Goal: Task Accomplishment & Management: Complete application form

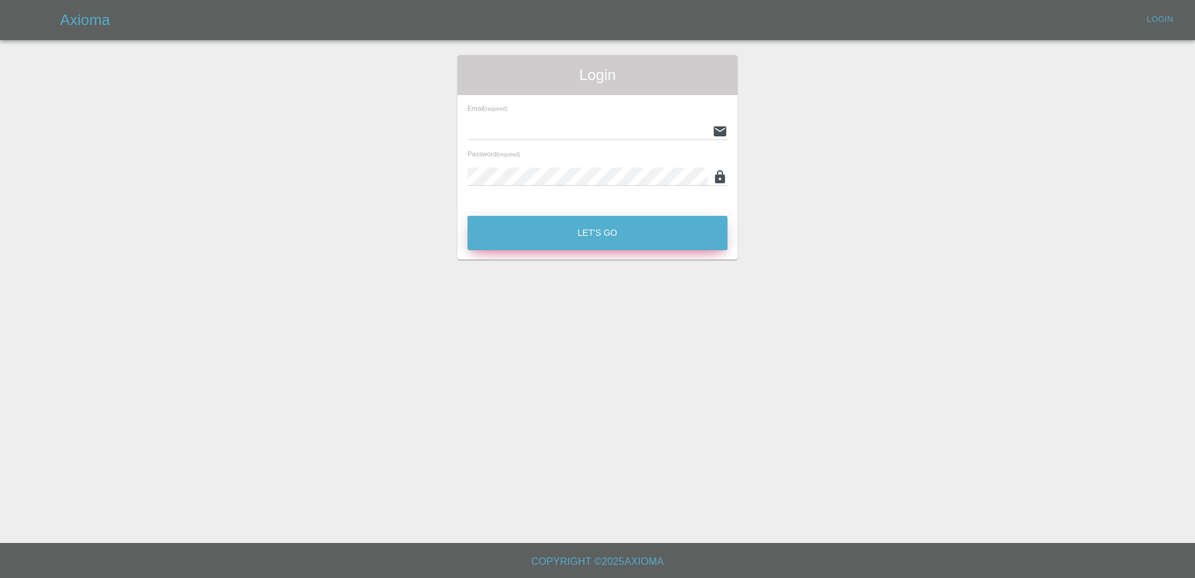
type input "[PERSON_NAME][EMAIL_ADDRESS][PERSON_NAME][DOMAIN_NAME]"
click at [613, 246] on button "Let's Go" at bounding box center [598, 233] width 260 height 34
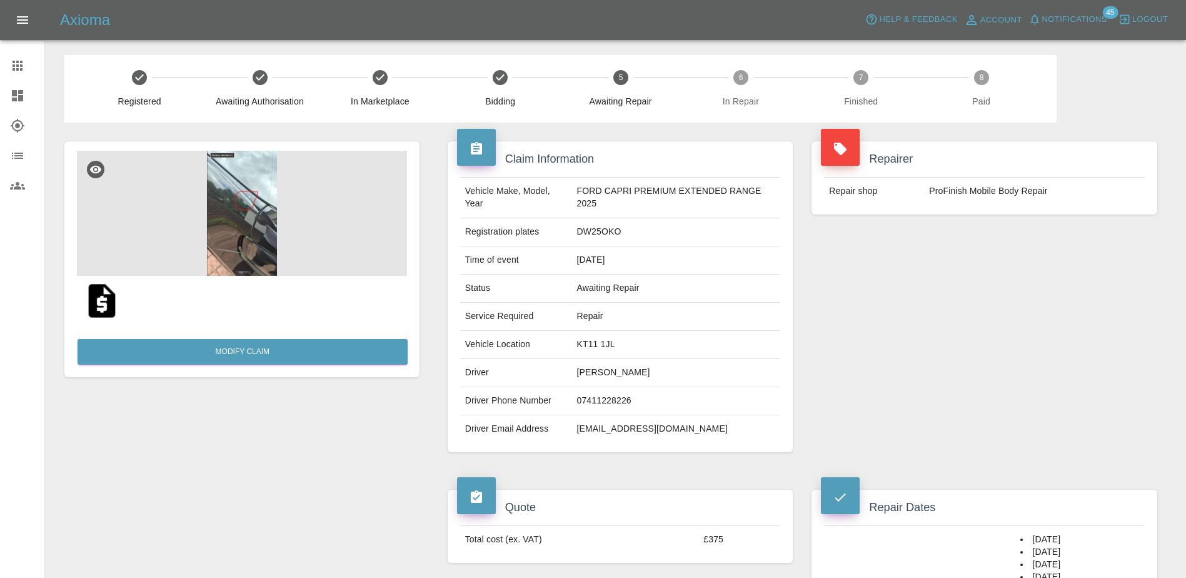
click at [16, 63] on icon at bounding box center [17, 65] width 15 height 15
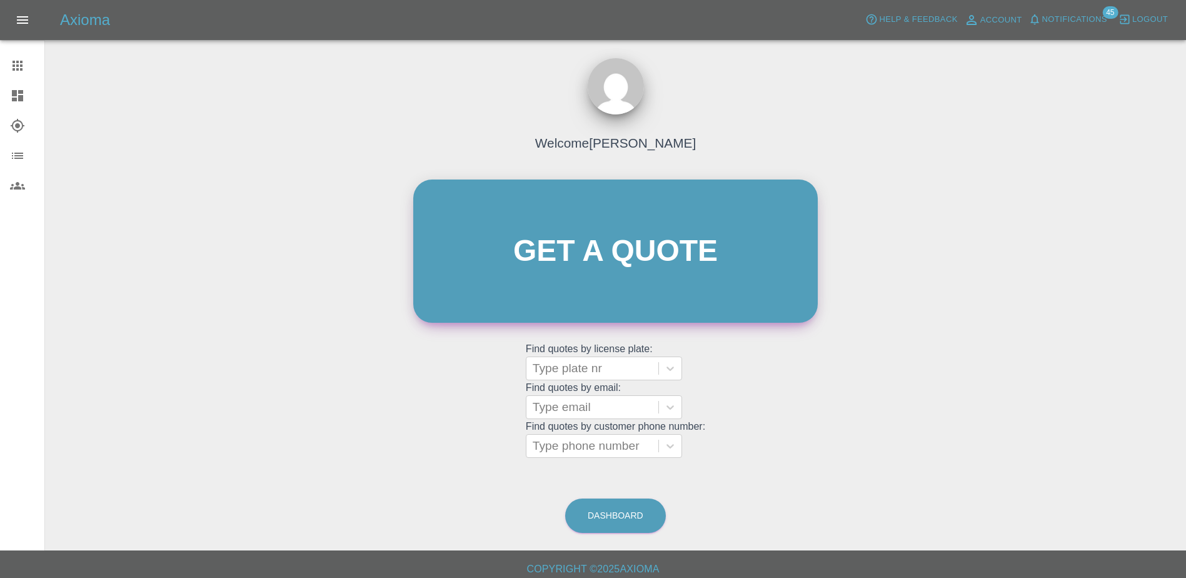
click at [621, 287] on link "Get a quote" at bounding box center [615, 250] width 404 height 143
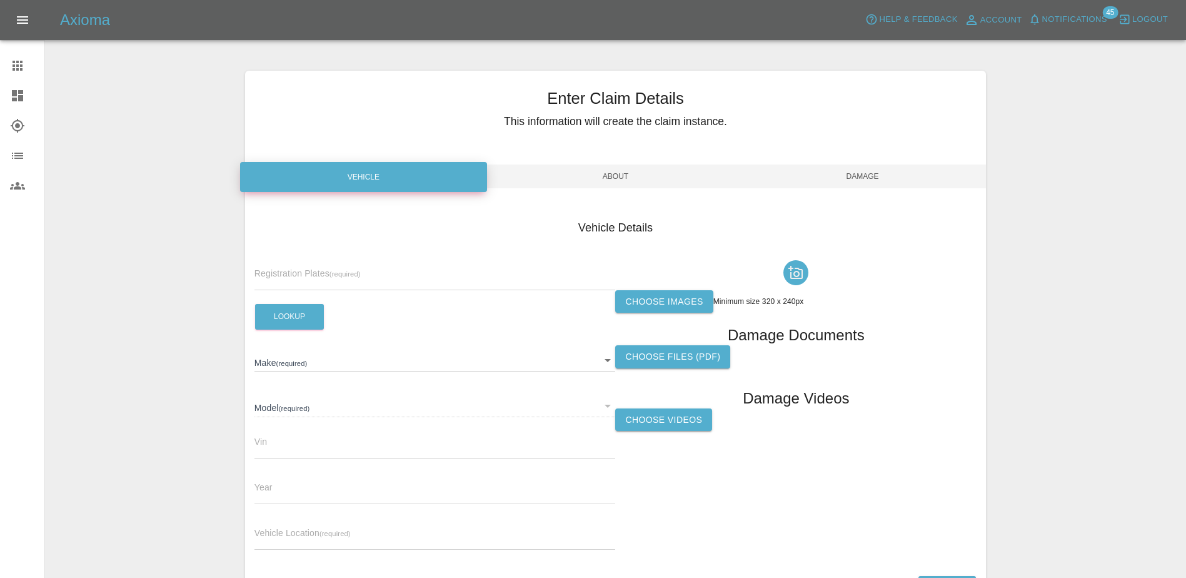
click at [388, 267] on div "Registration Plates (required)" at bounding box center [434, 272] width 361 height 35
click at [387, 283] on input "text" at bounding box center [434, 281] width 361 height 18
click at [292, 283] on input "text" at bounding box center [434, 281] width 361 height 18
paste input "GN24ZWS"
type input "GN24ZWS"
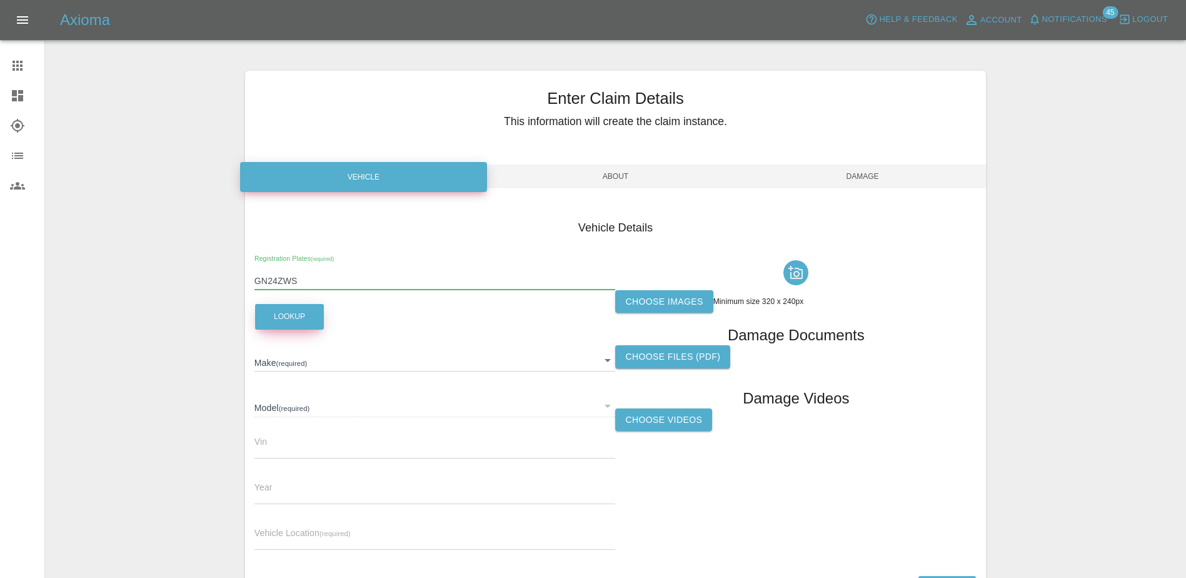
click at [293, 307] on button "Lookup" at bounding box center [289, 317] width 69 height 26
type input "KIA"
type input "EV9 GT-LINE S (6 SEAT)"
type input "[US_VEHICLE_IDENTIFICATION_NUMBER]"
type input "2024"
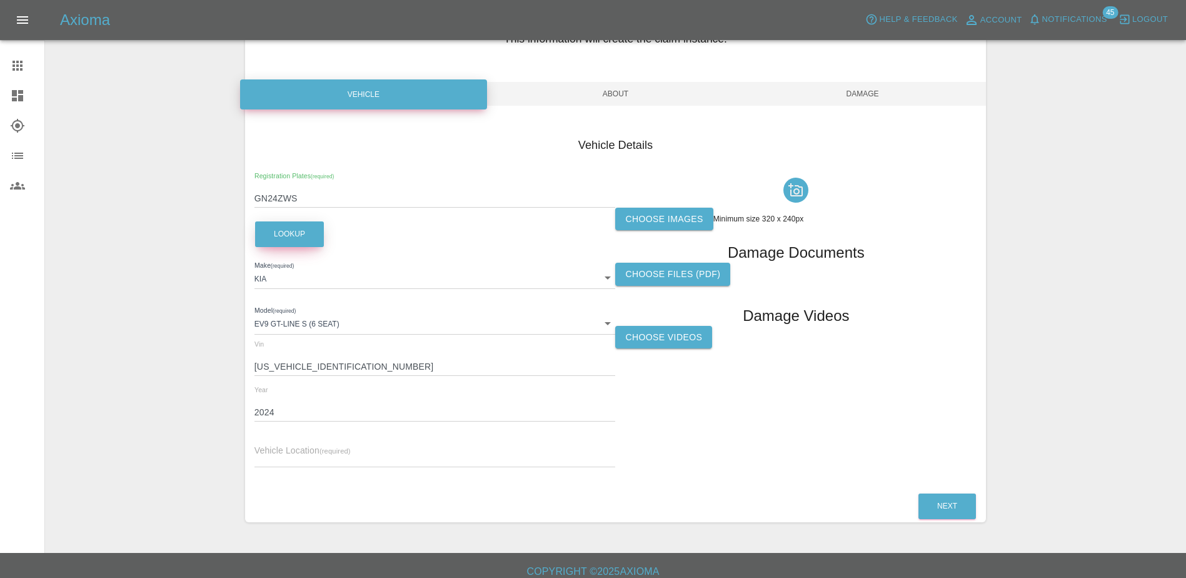
scroll to position [93, 0]
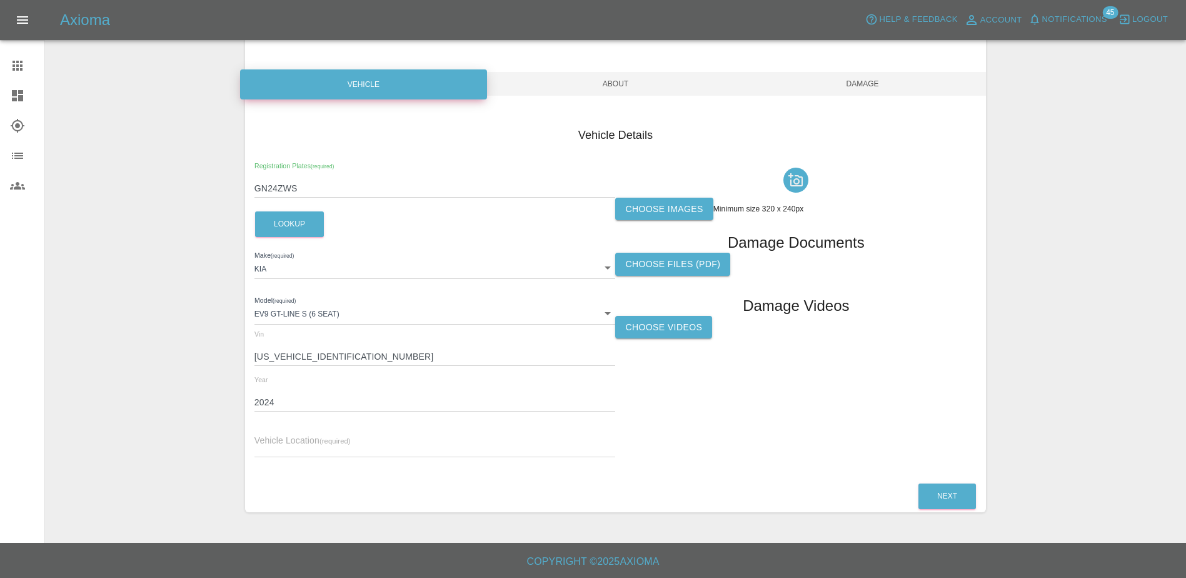
click at [331, 446] on input "text" at bounding box center [434, 448] width 361 height 18
click at [384, 439] on input "text" at bounding box center [434, 448] width 361 height 18
paste input "[STREET_ADDRESS]"
type input "[STREET_ADDRESS]"
click at [770, 426] on div "Choose images Minimum size 320 x 240px Damage Documents Choose files (pdf) Dama…" at bounding box center [795, 315] width 361 height 305
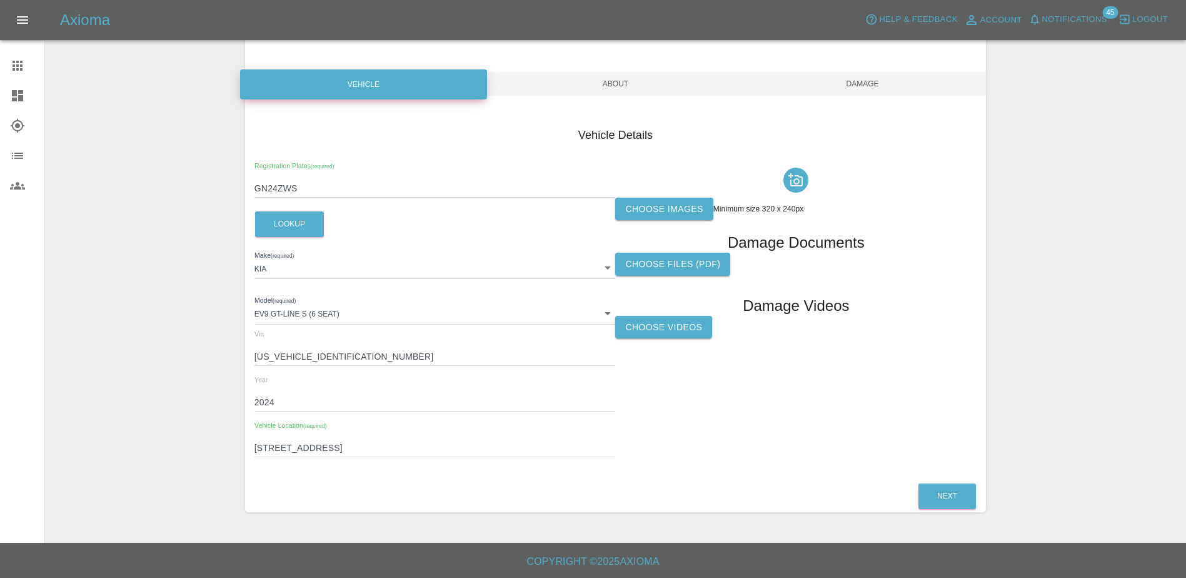
click at [665, 205] on label "Choose images" at bounding box center [664, 209] width 98 height 23
click at [0, 0] on input "Choose images" at bounding box center [0, 0] width 0 height 0
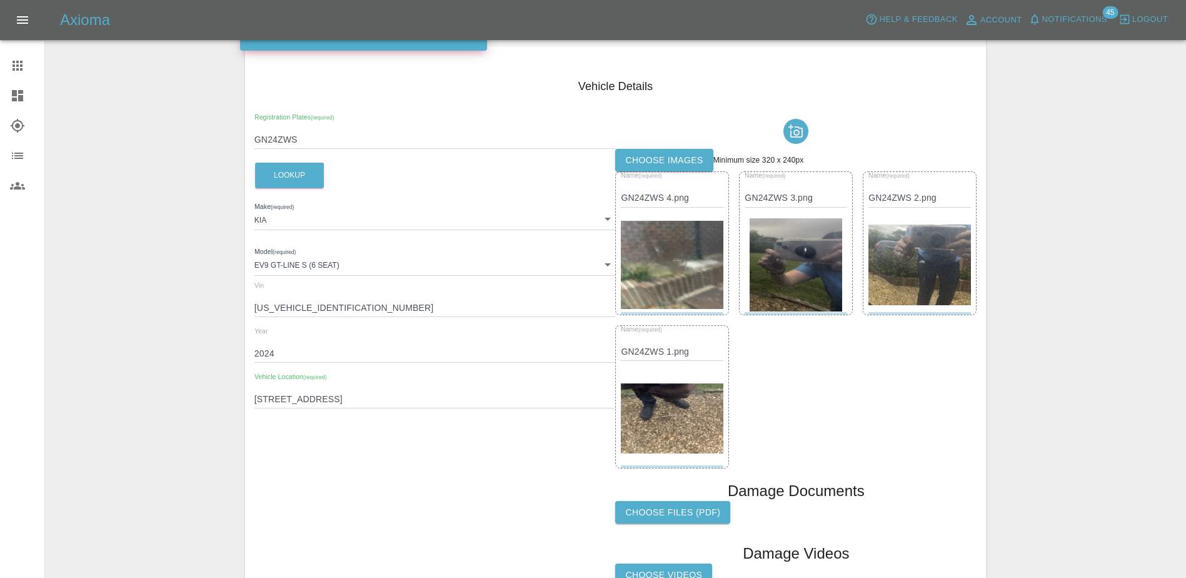
scroll to position [268, 0]
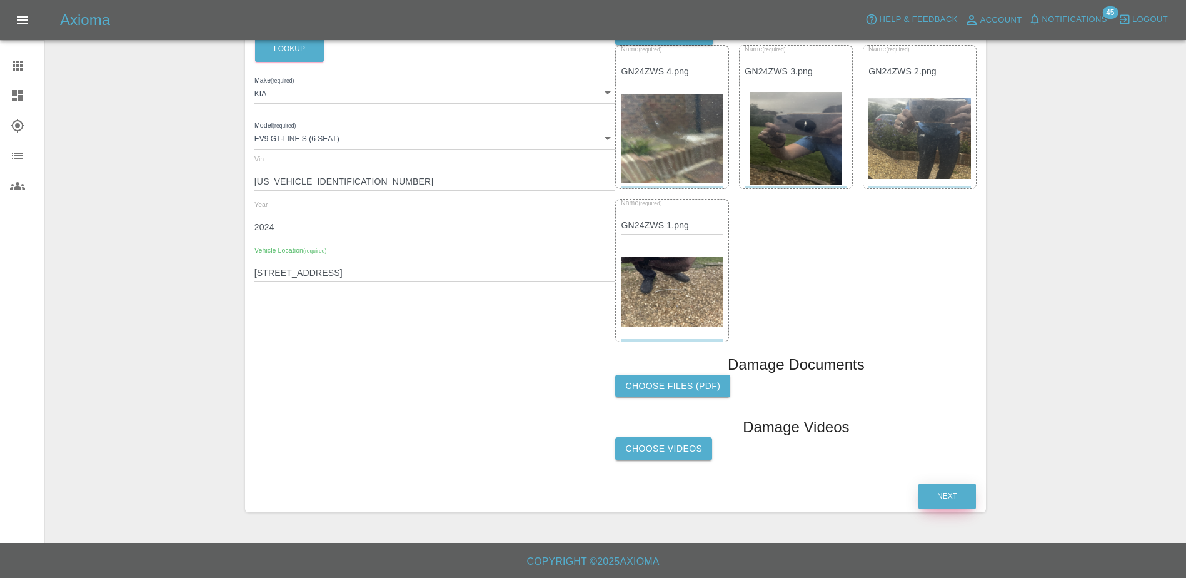
click at [939, 496] on button "Next" at bounding box center [947, 496] width 58 height 26
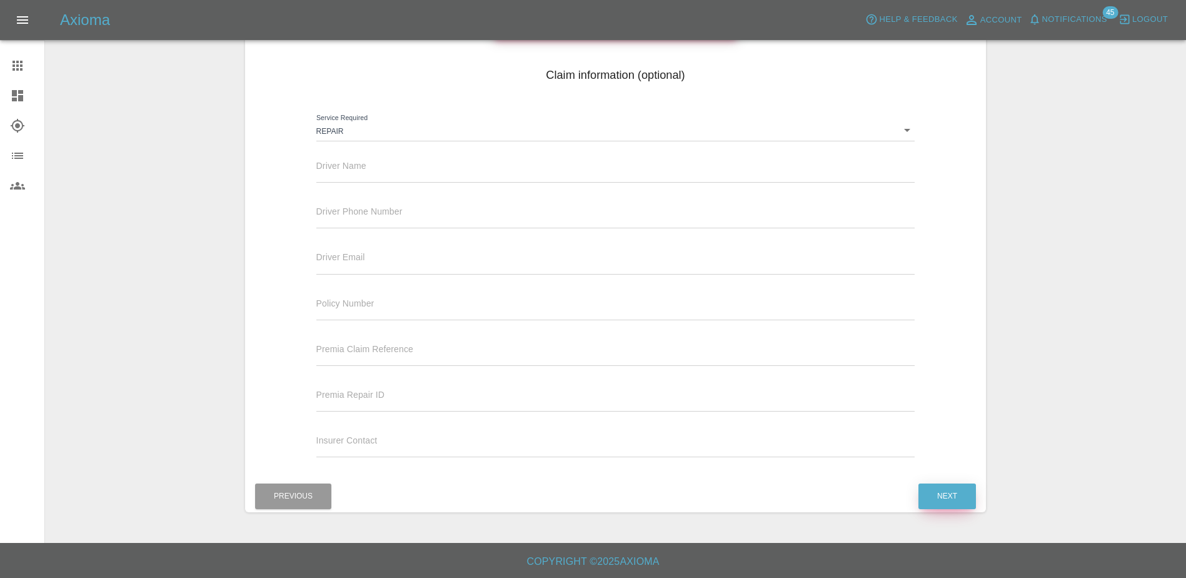
scroll to position [153, 0]
click at [405, 172] on input "text" at bounding box center [615, 173] width 599 height 18
click at [379, 173] on input "text" at bounding box center [615, 173] width 599 height 18
paste input "[PERSON_NAME]"
type input "[PERSON_NAME]"
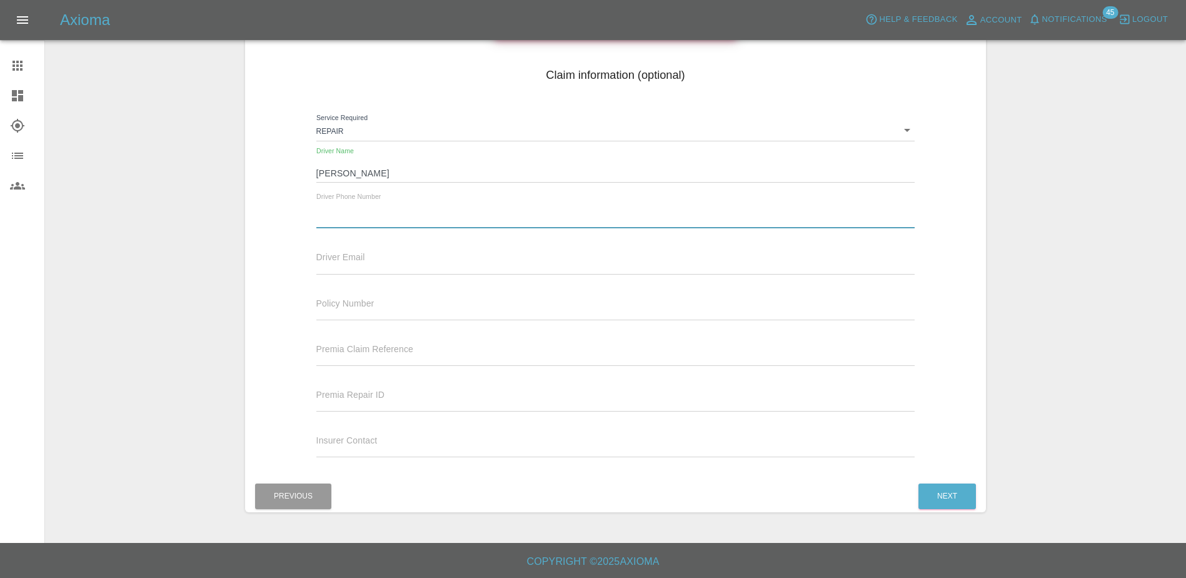
click at [370, 210] on input "text" at bounding box center [615, 219] width 599 height 18
click at [471, 217] on input "text" at bounding box center [615, 219] width 599 height 18
paste input "07956122632"
type input "07956122632"
click at [956, 501] on button "Next" at bounding box center [947, 496] width 58 height 26
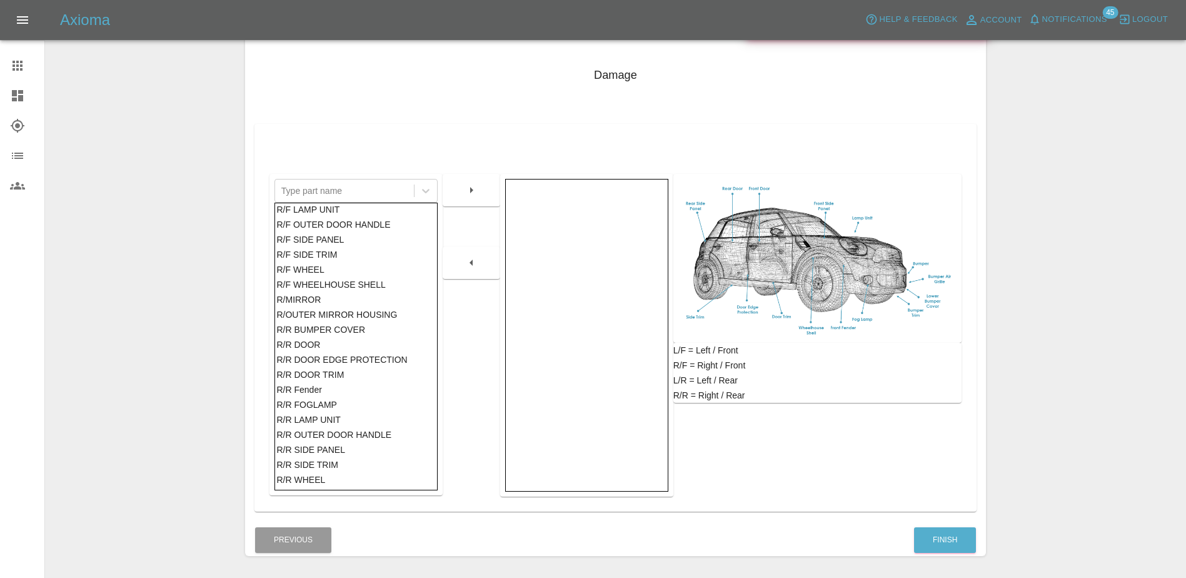
scroll to position [625, 0]
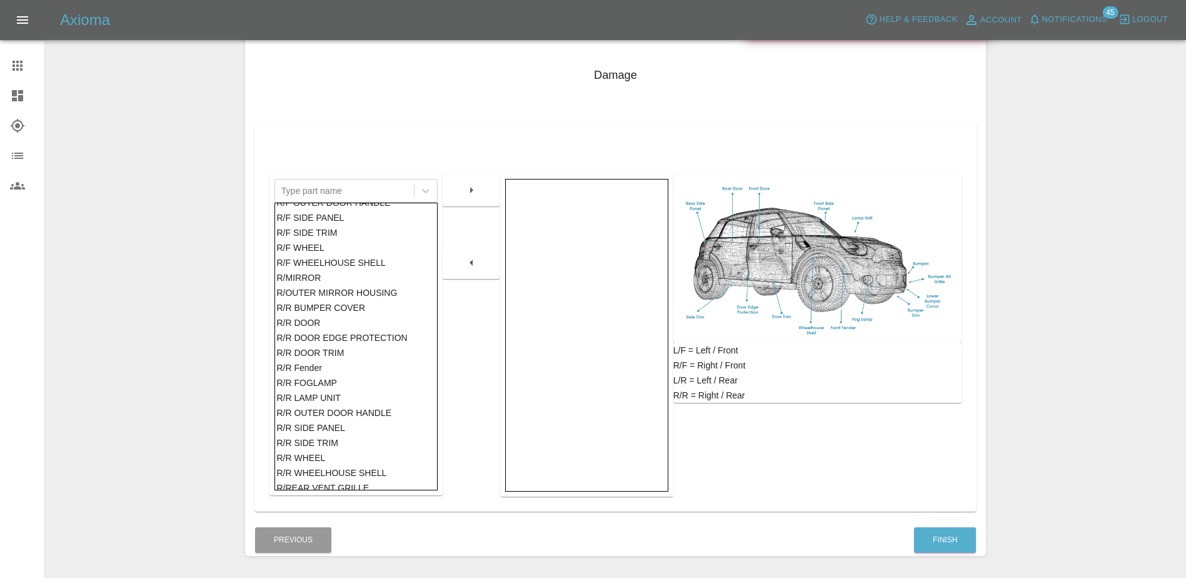
click at [328, 321] on div "R/R DOOR" at bounding box center [355, 322] width 159 height 15
click at [474, 184] on icon "button" at bounding box center [471, 190] width 15 height 15
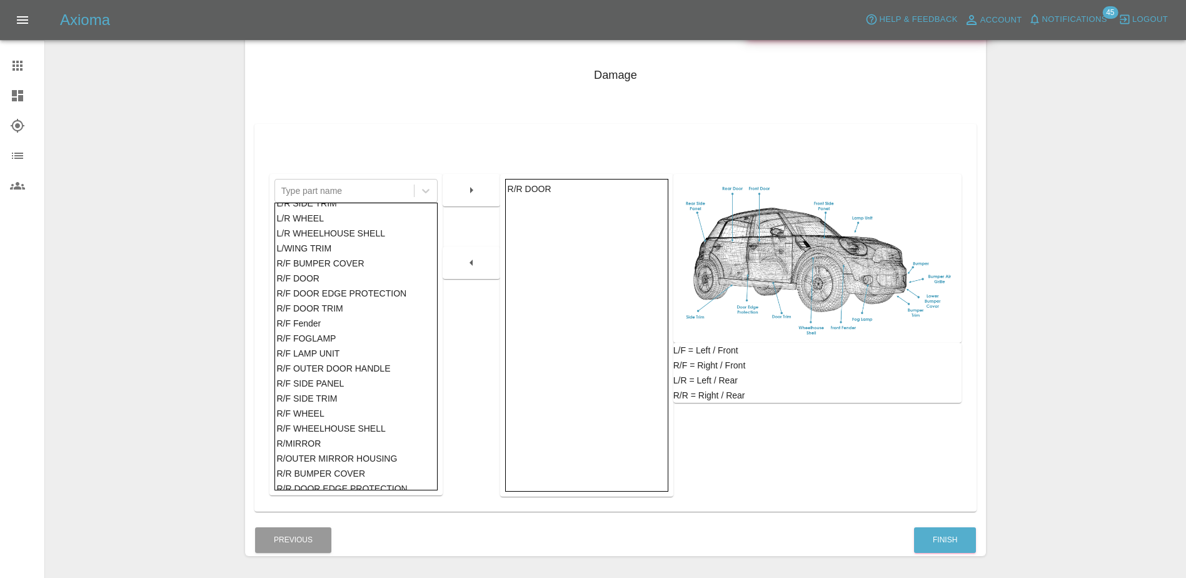
scroll to position [438, 0]
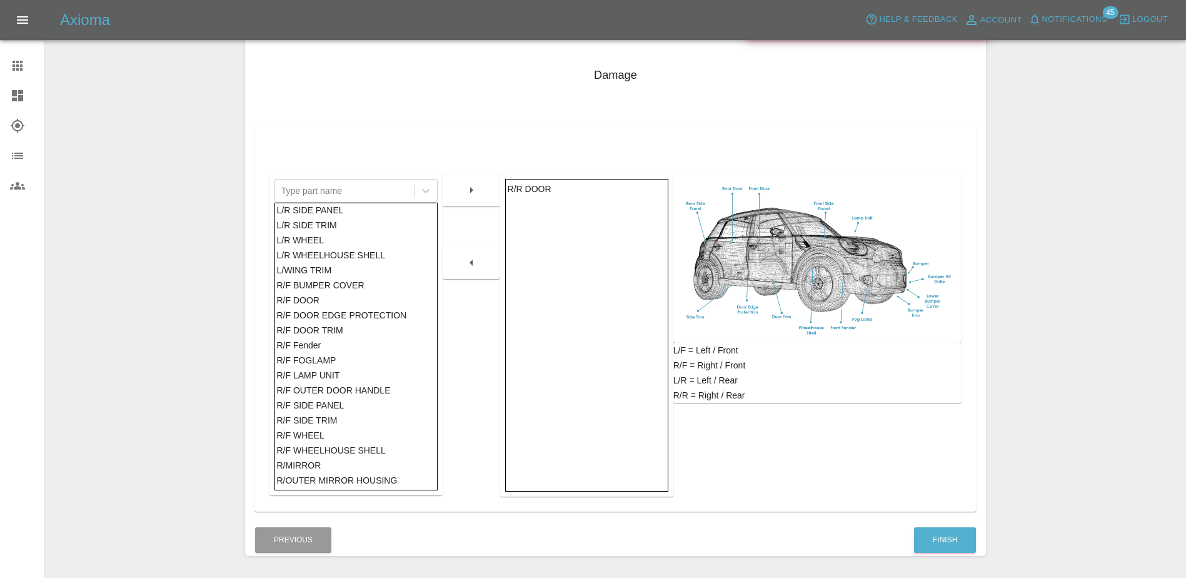
click at [336, 300] on div "R/F DOOR" at bounding box center [355, 300] width 159 height 15
click at [469, 183] on icon "button" at bounding box center [471, 190] width 15 height 15
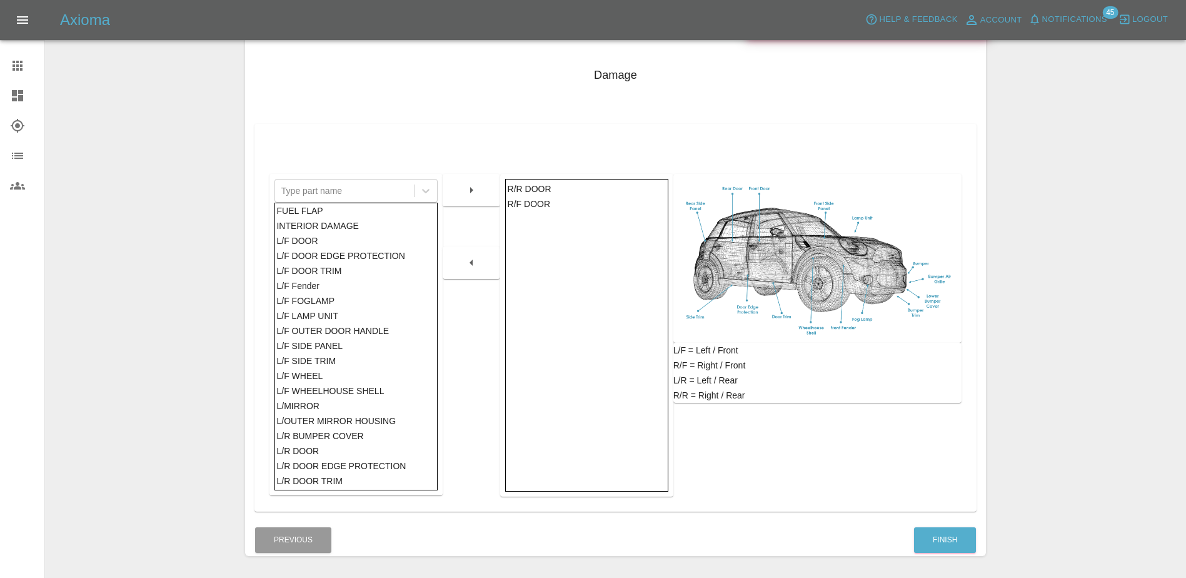
scroll to position [67, 0]
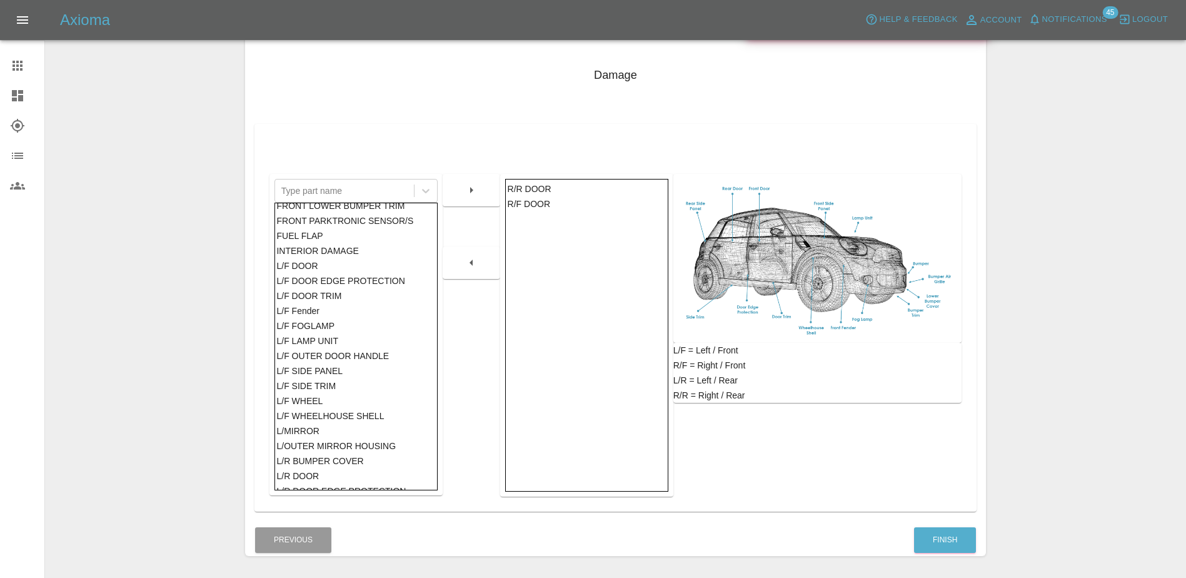
click at [341, 260] on div "L/F DOOR" at bounding box center [355, 265] width 159 height 15
click at [479, 187] on button "button" at bounding box center [471, 190] width 40 height 23
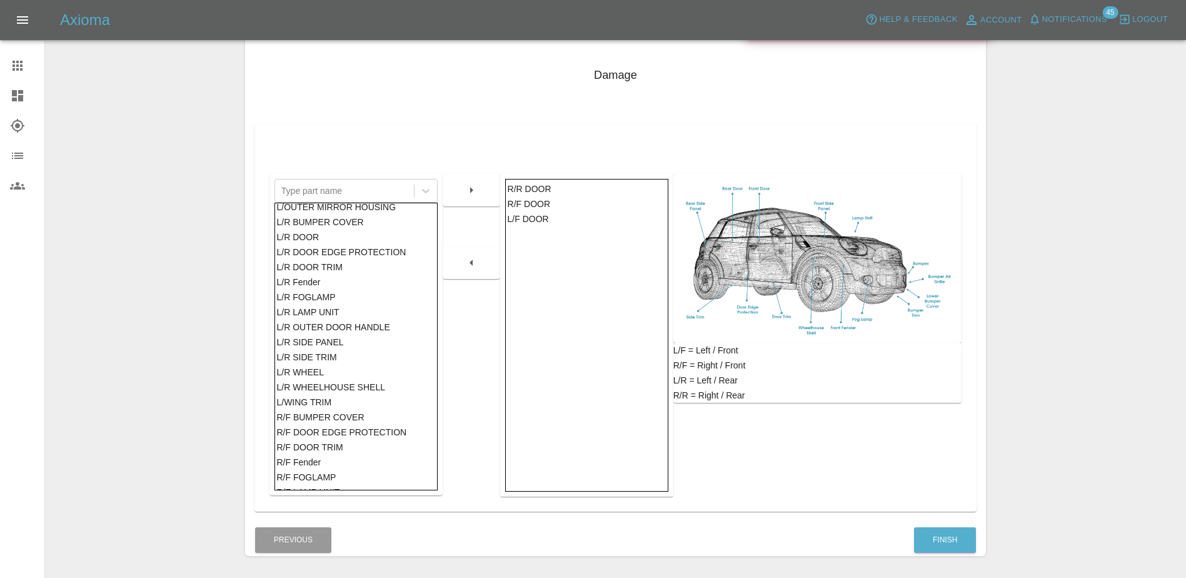
scroll to position [313, 0]
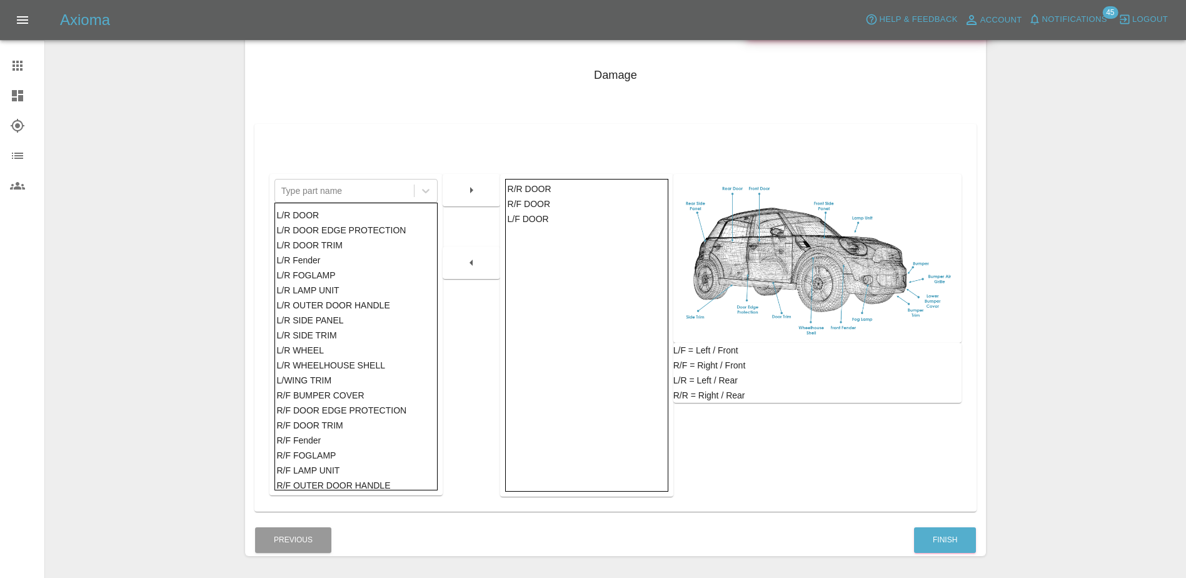
click at [338, 212] on div "L/R DOOR" at bounding box center [355, 215] width 159 height 15
click at [473, 198] on button "button" at bounding box center [471, 190] width 40 height 23
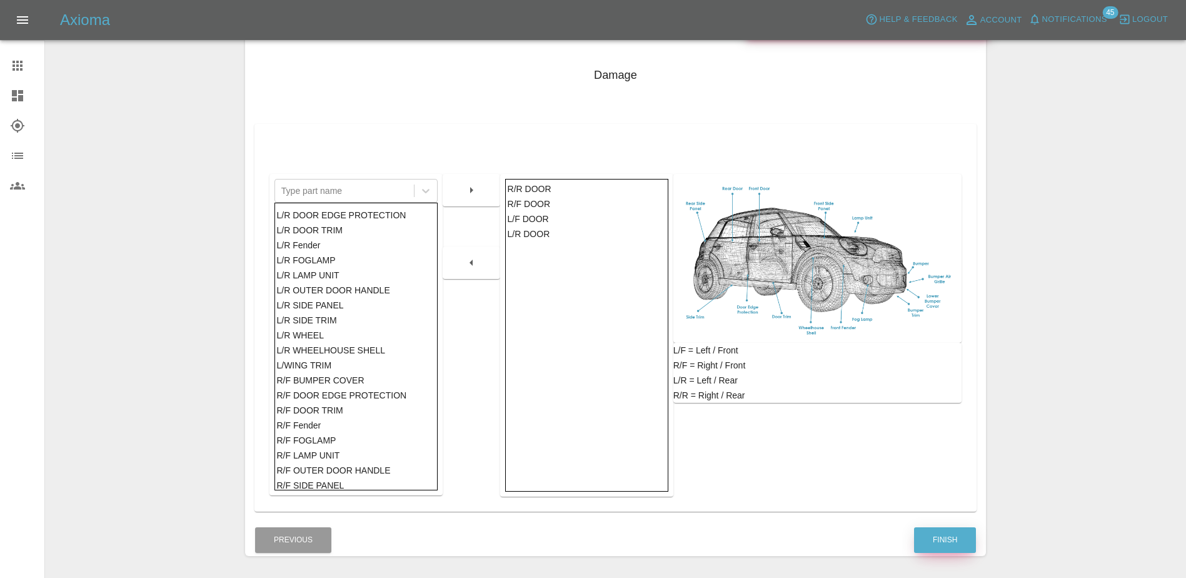
click at [926, 537] on button "Finish" at bounding box center [945, 540] width 62 height 26
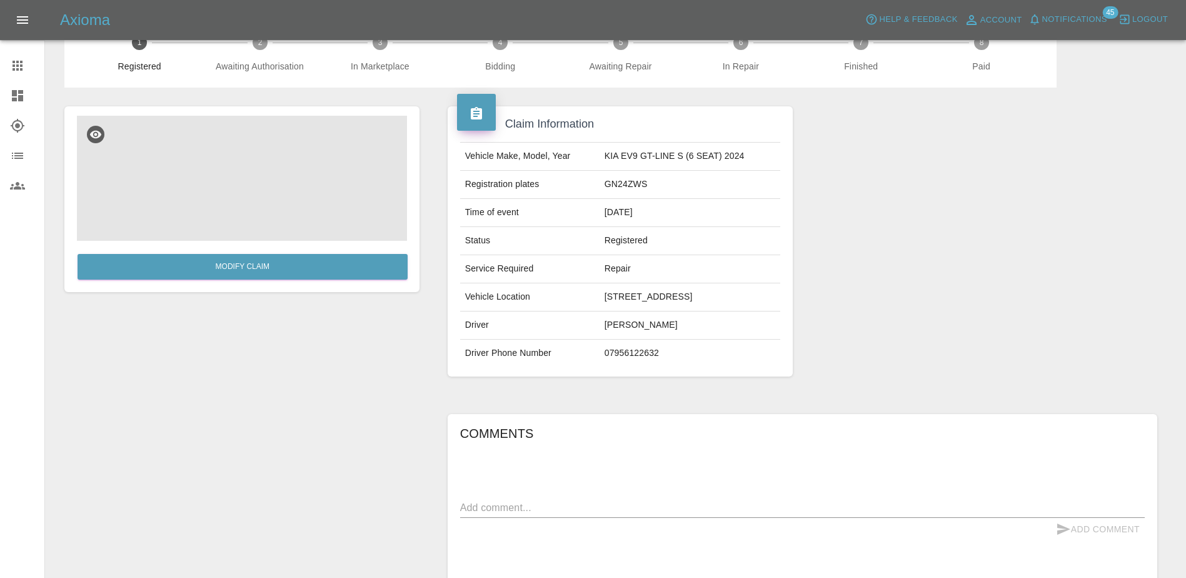
scroll to position [158, 0]
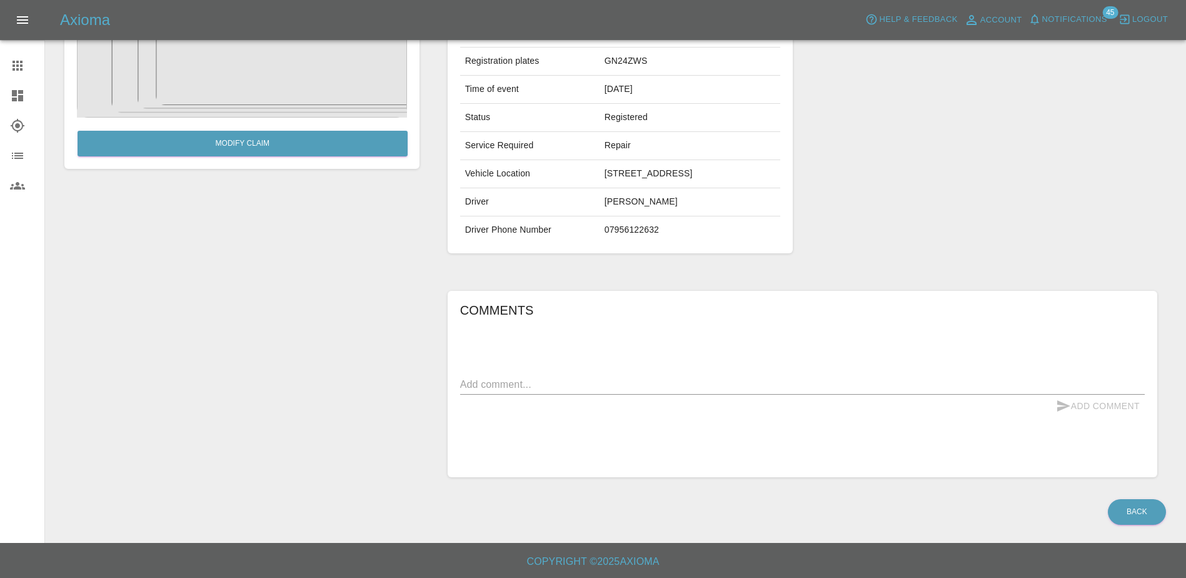
click at [605, 374] on div "x" at bounding box center [802, 384] width 684 height 20
type textarea "s"
click at [678, 380] on textarea "multiple scratches/chips to paint work. Not sure hich doors" at bounding box center [802, 384] width 684 height 14
click at [681, 383] on textarea "multiple scratches/chips to paint work. Not sure hich doors" at bounding box center [802, 384] width 684 height 14
click at [764, 384] on textarea "multiple scratches/chips to paint work. Not sure which doors" at bounding box center [802, 384] width 684 height 14
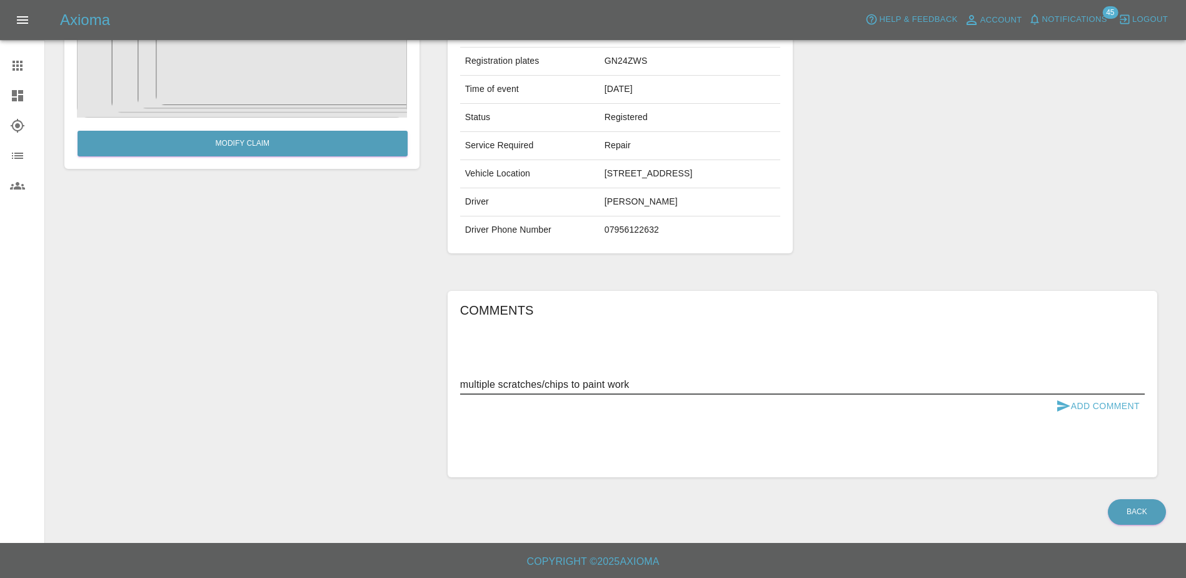
click at [1110, 391] on textarea "multiple scratches/chips to paint work" at bounding box center [802, 384] width 684 height 14
type textarea "multiple scratches/chips to paint work"
click at [1110, 401] on button "Add Comment" at bounding box center [1098, 405] width 94 height 23
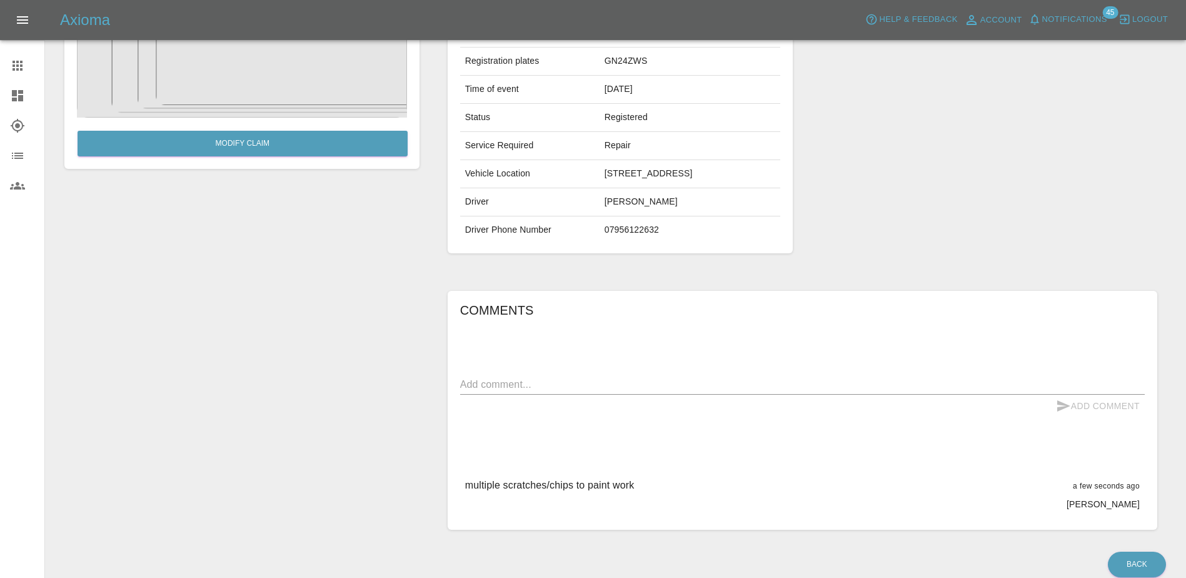
scroll to position [0, 0]
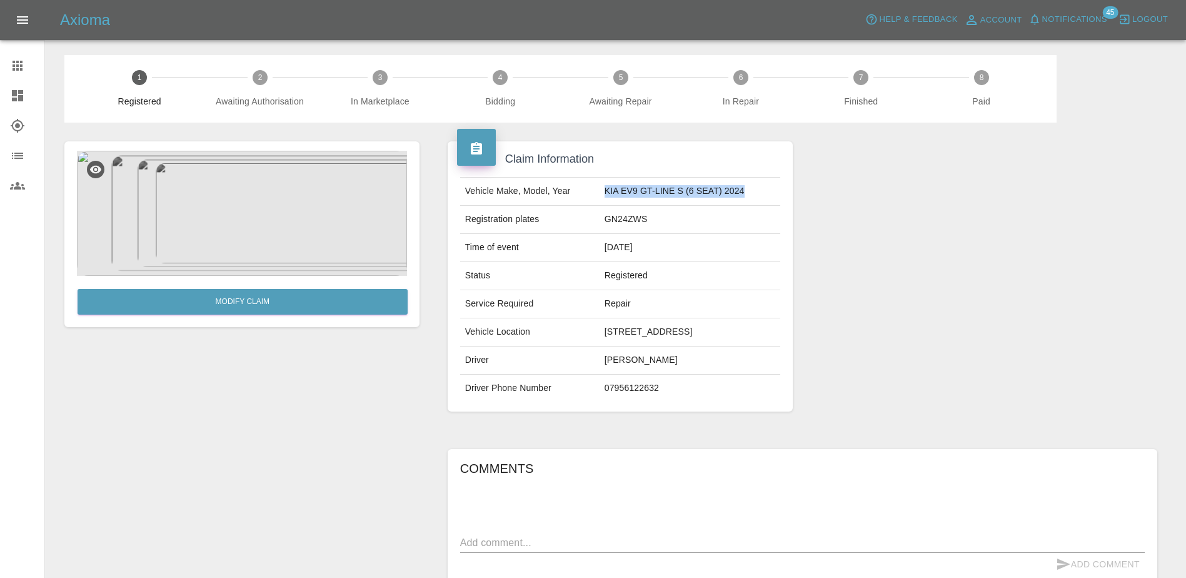
drag, startPoint x: 724, startPoint y: 188, endPoint x: 596, endPoint y: 186, distance: 128.1
click at [599, 186] on td "KIA EV9 GT-LINE S (6 SEAT) 2024" at bounding box center [689, 192] width 181 height 28
copy td "KIA EV9 GT-LINE S (6 SEAT) 2024"
